Goal: Information Seeking & Learning: Learn about a topic

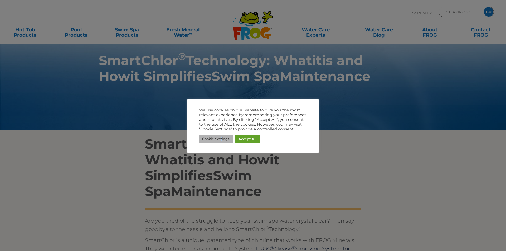
click at [221, 140] on link "Cookie Settings" at bounding box center [216, 139] width 34 height 8
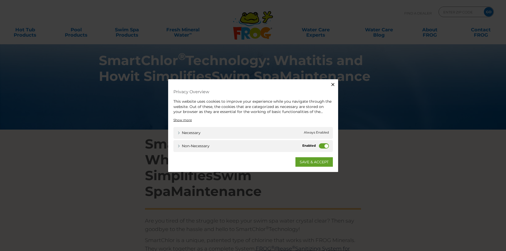
click at [325, 146] on label "Non-necessary" at bounding box center [324, 145] width 10 height 5
click at [0, 0] on input "Non-necessary" at bounding box center [0, 0] width 0 height 0
click at [323, 161] on link "SAVE & ACCEPT" at bounding box center [313, 161] width 37 height 9
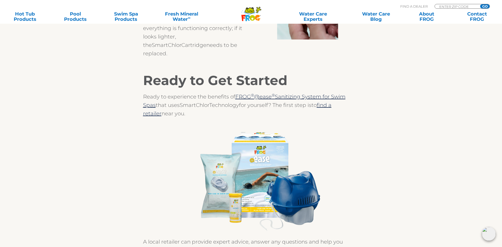
scroll to position [1543, 0]
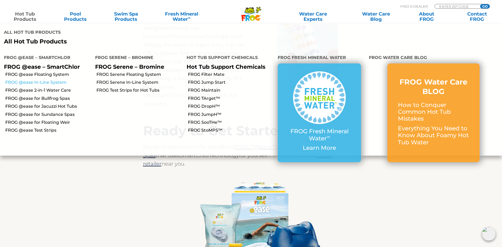
click at [56, 80] on link "FROG @ease In-Line System" at bounding box center [48, 83] width 86 height 6
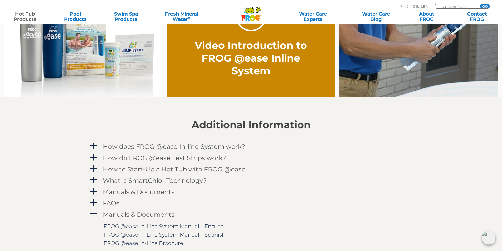
scroll to position [500, 0]
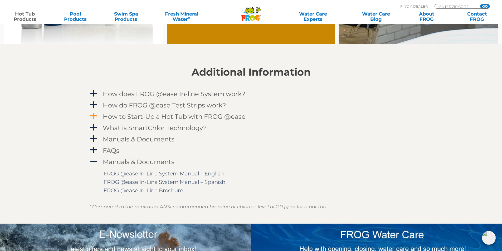
click at [98, 116] on link "a How to Start-Up a Hot Tub with FROG @ease" at bounding box center [251, 117] width 324 height 10
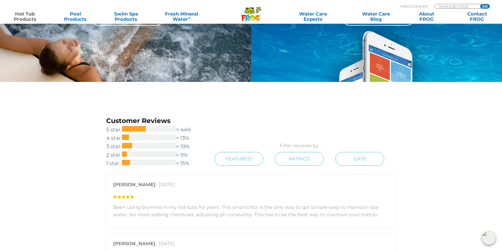
scroll to position [751, 0]
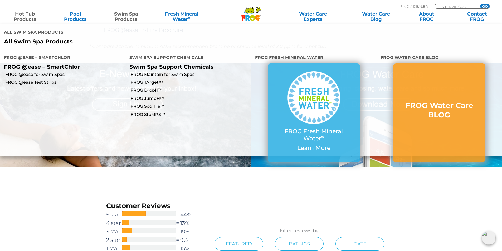
click at [131, 18] on link "Swim Spa Products" at bounding box center [125, 16] width 39 height 11
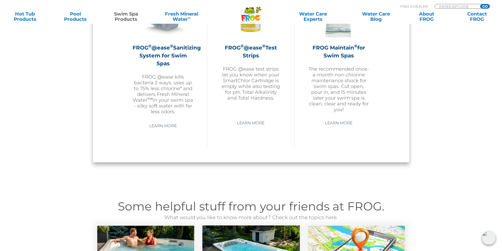
scroll to position [500, 0]
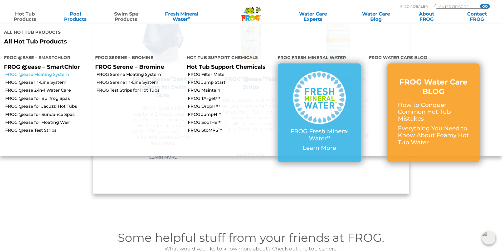
click at [47, 72] on link "FROG @ease Floating System" at bounding box center [48, 75] width 86 height 6
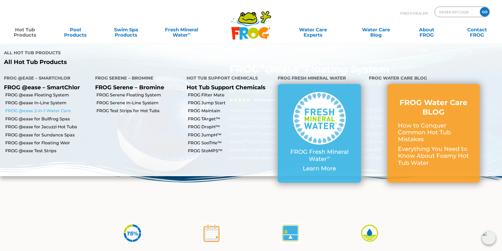
click at [46, 108] on link "FROG @ease 2-in-1 Water Care" at bounding box center [48, 111] width 86 height 6
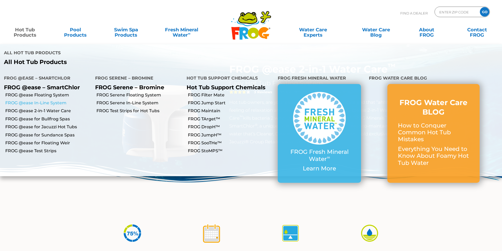
click at [39, 100] on link "FROG @ease In-Line System" at bounding box center [48, 103] width 86 height 6
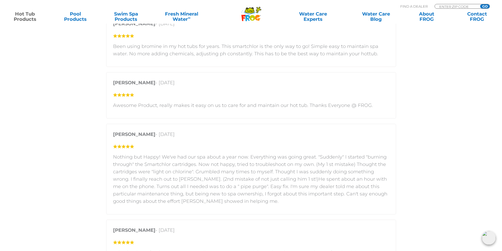
scroll to position [1027, 0]
